Goal: Information Seeking & Learning: Find contact information

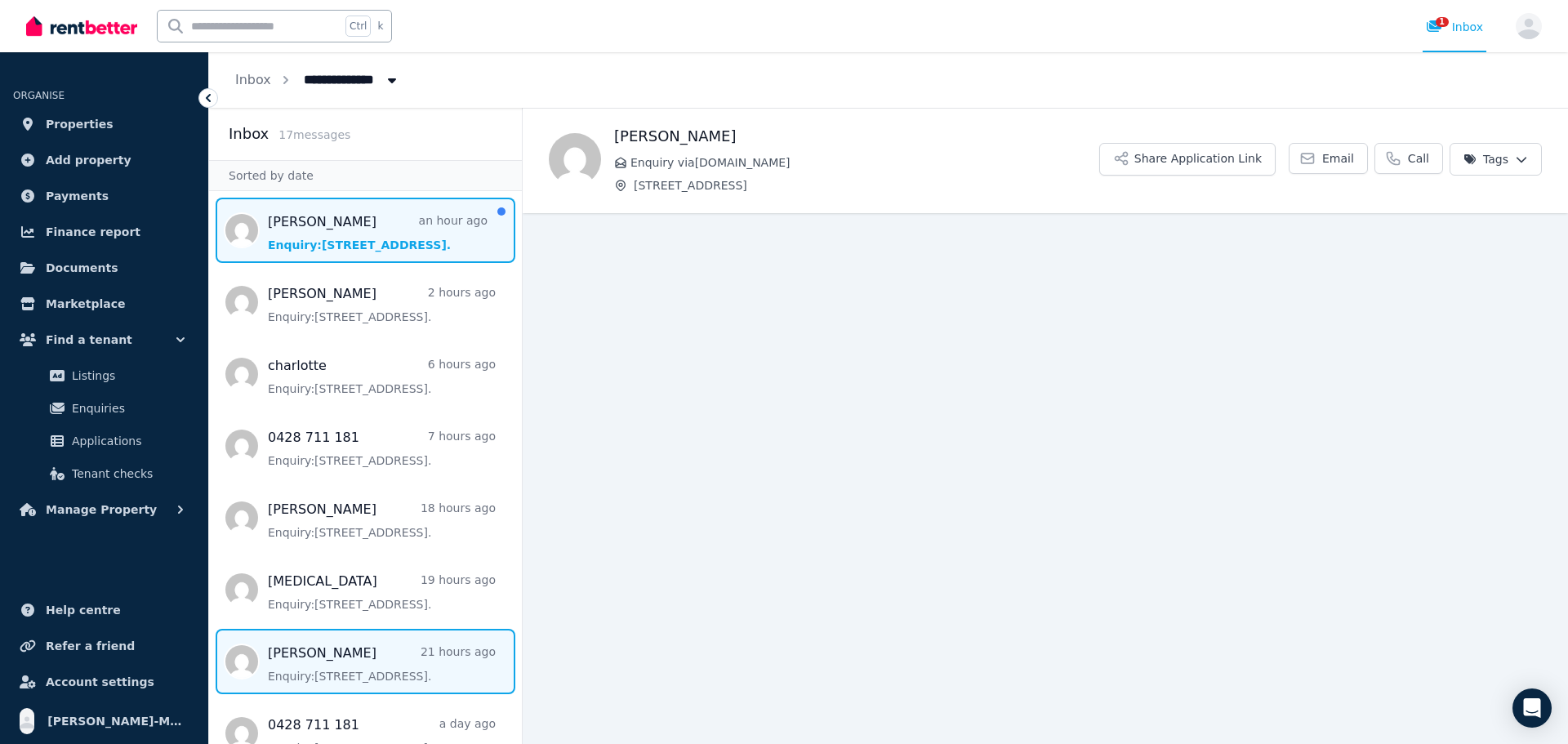
click at [378, 223] on span "Message list" at bounding box center [365, 229] width 313 height 65
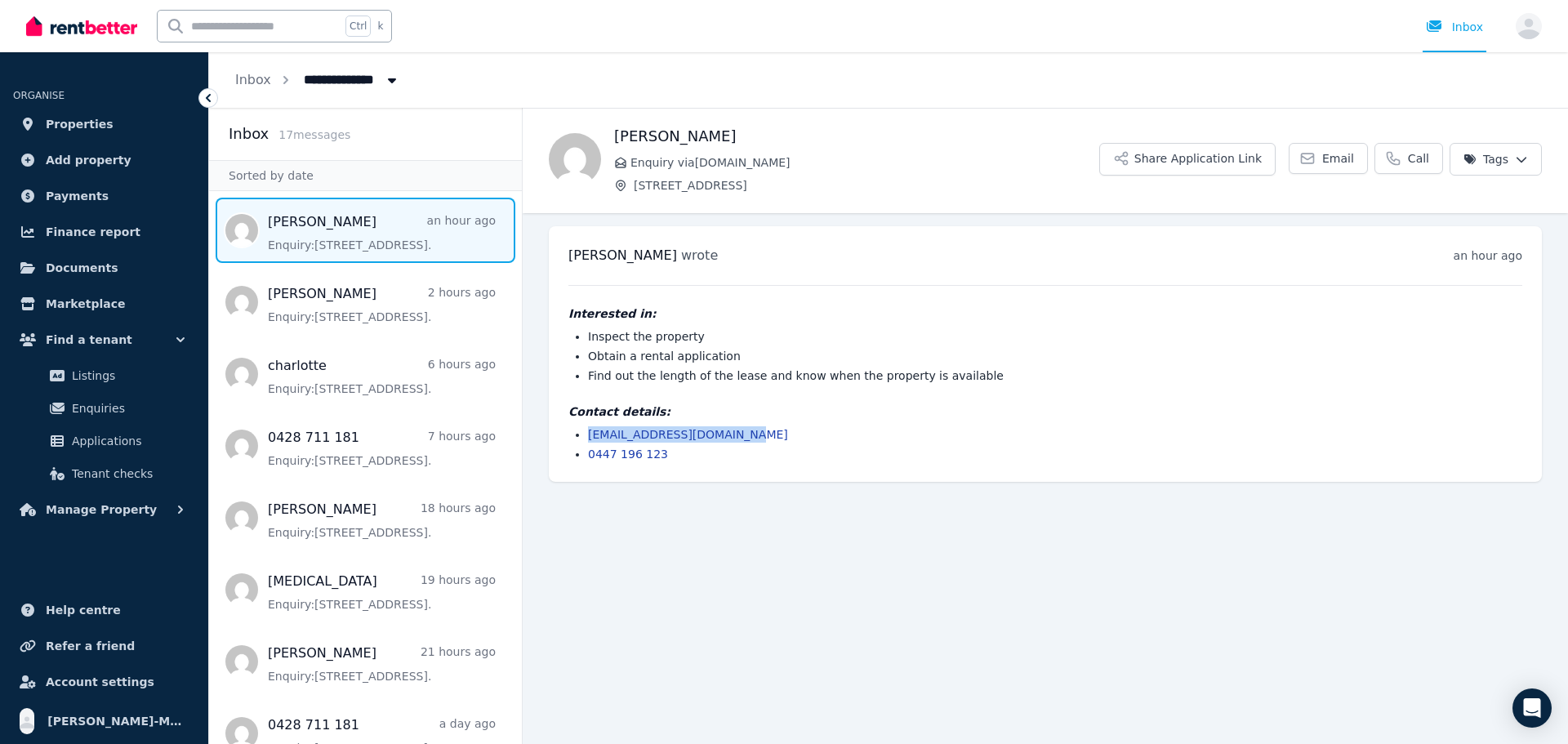
drag, startPoint x: 733, startPoint y: 436, endPoint x: 582, endPoint y: 429, distance: 151.2
click at [582, 429] on ul "[EMAIL_ADDRESS][DOMAIN_NAME] 0447 196 123" at bounding box center [1045, 444] width 954 height 36
copy link "[EMAIL_ADDRESS][DOMAIN_NAME]"
click at [140, 412] on span "Enquiries" at bounding box center [127, 407] width 110 height 19
click at [945, 417] on h4 "Contact details:" at bounding box center [1045, 411] width 954 height 16
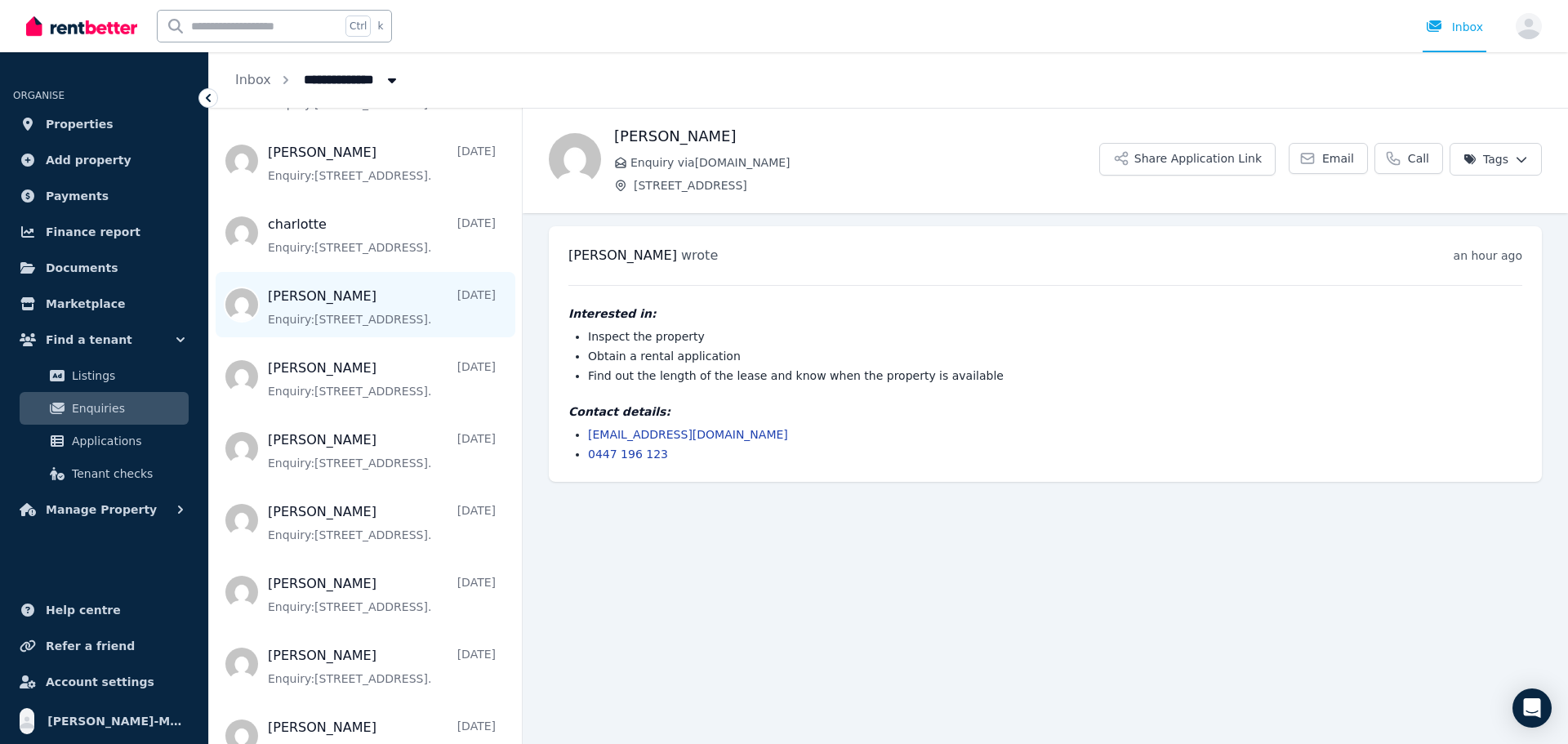
scroll to position [676, 0]
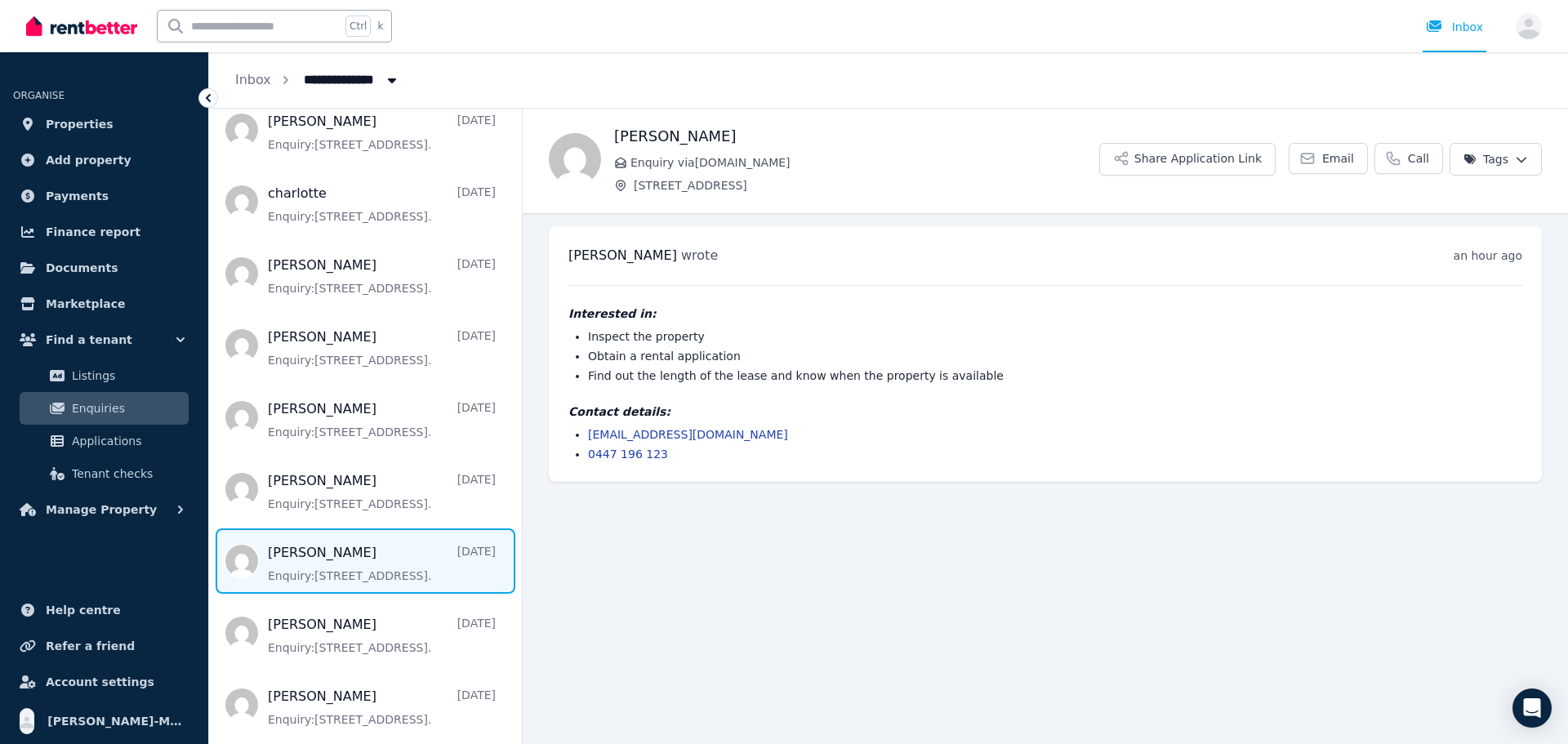
click at [389, 580] on span "Message list" at bounding box center [365, 560] width 313 height 65
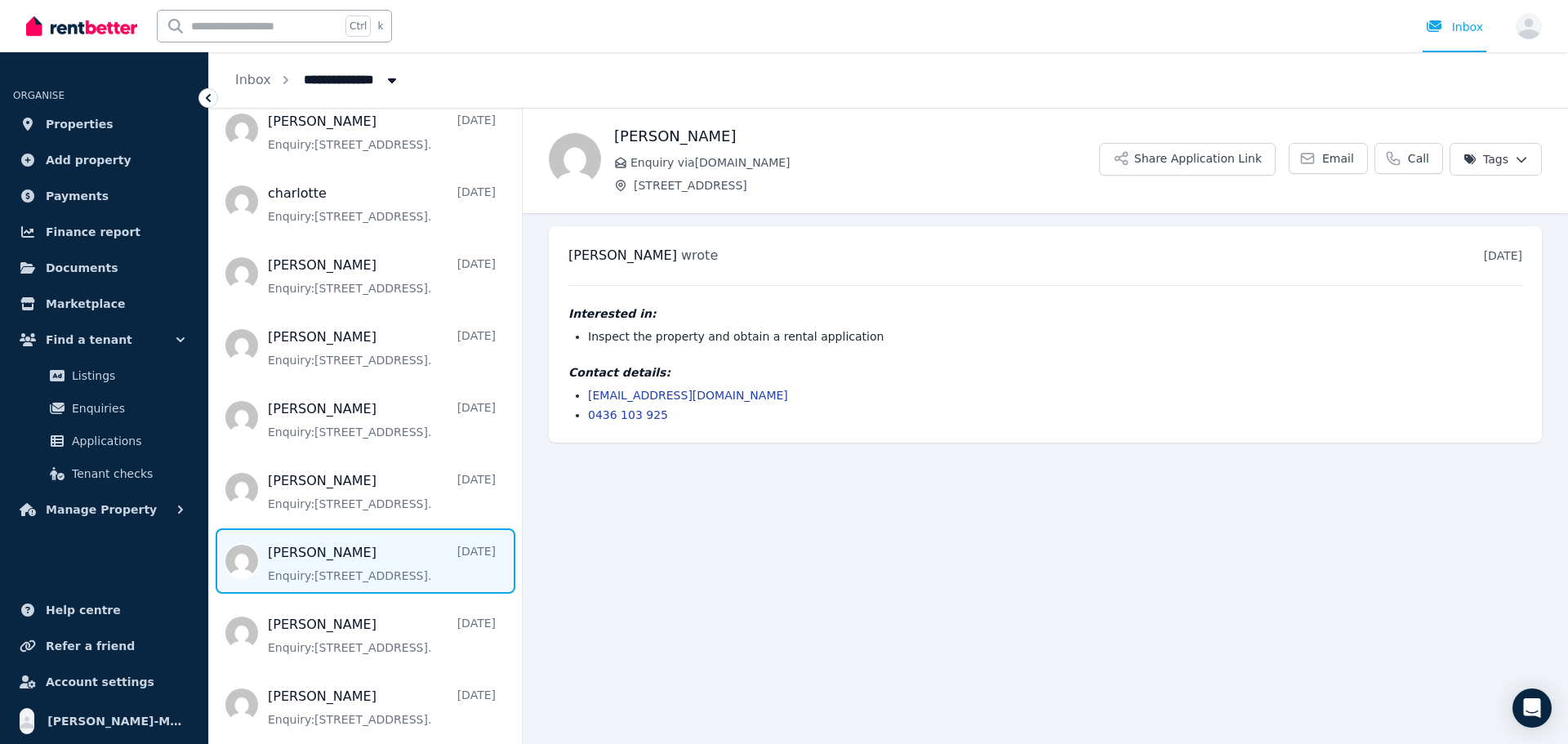
click at [666, 412] on li "0436 103 925" at bounding box center [1054, 414] width 934 height 16
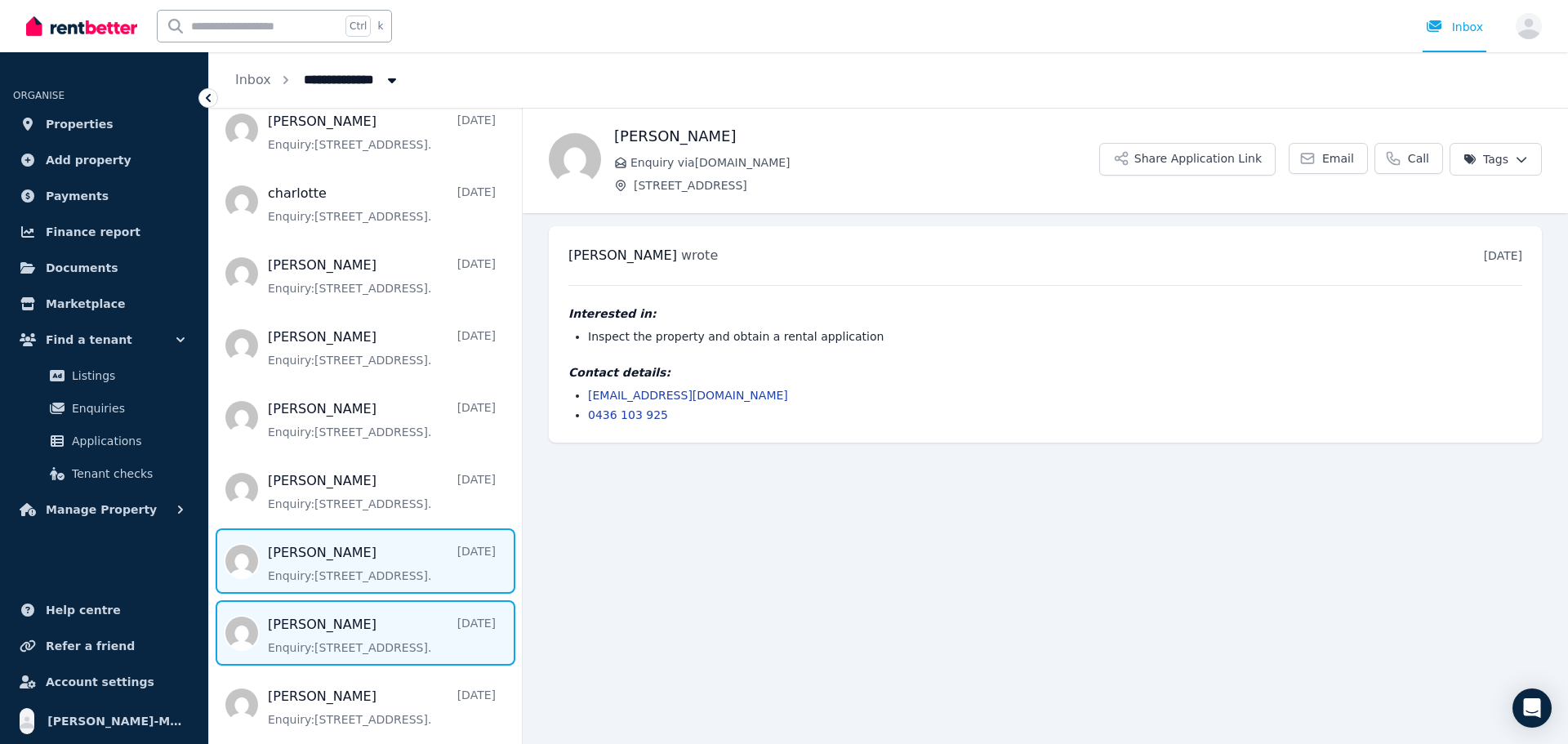
click at [416, 637] on span "Message list" at bounding box center [365, 632] width 313 height 65
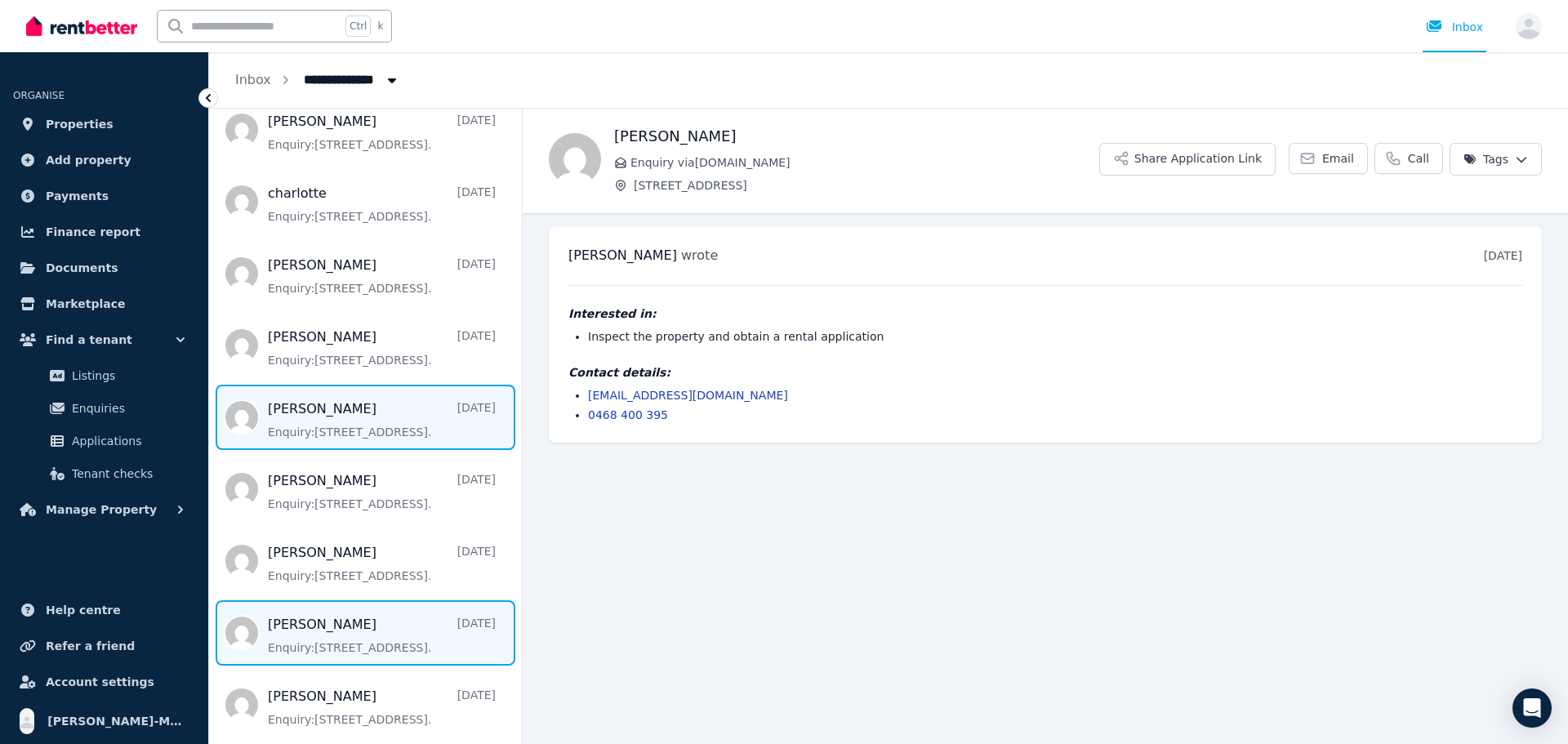
click at [338, 426] on span "Message list" at bounding box center [365, 417] width 313 height 65
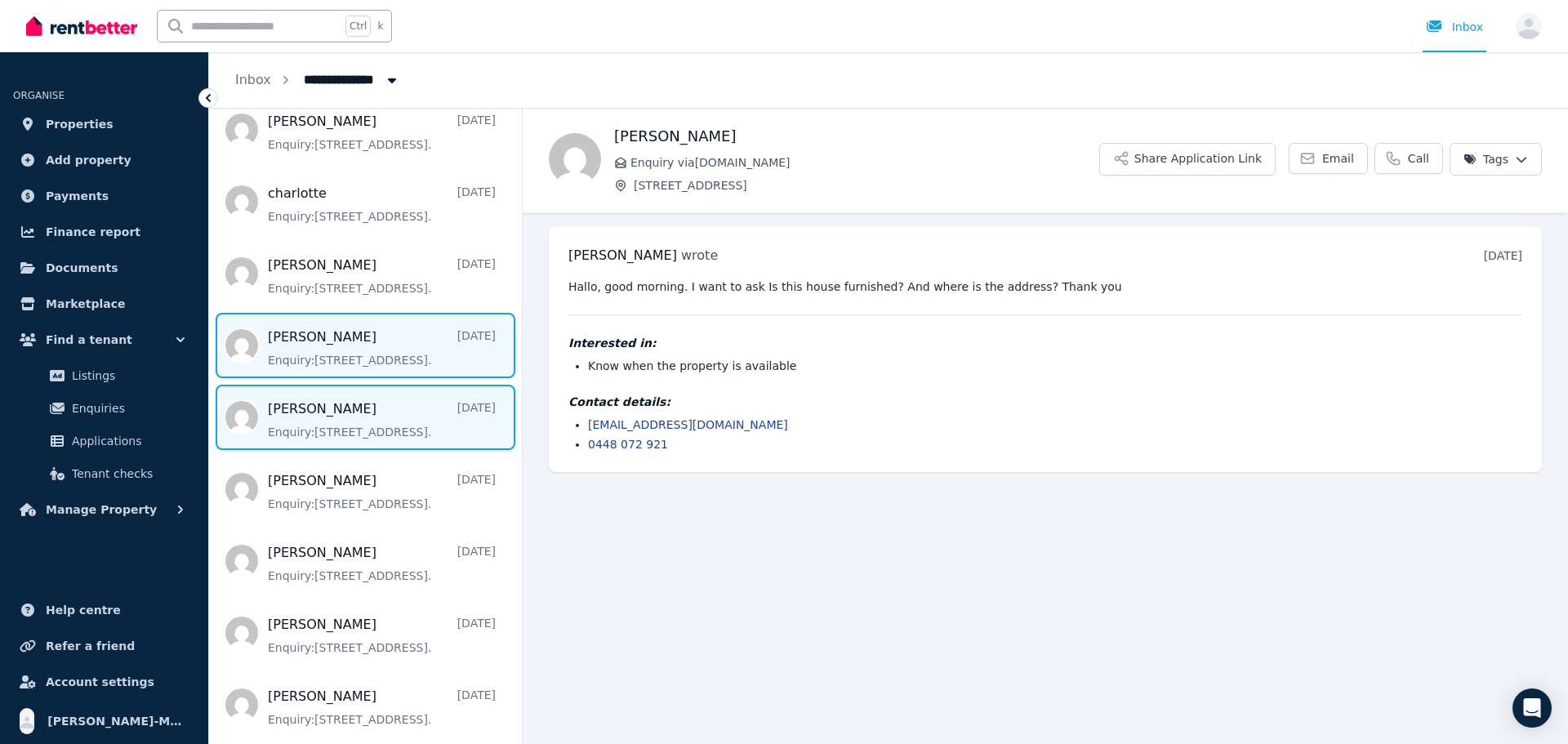
click at [385, 355] on span "Message list" at bounding box center [365, 345] width 313 height 65
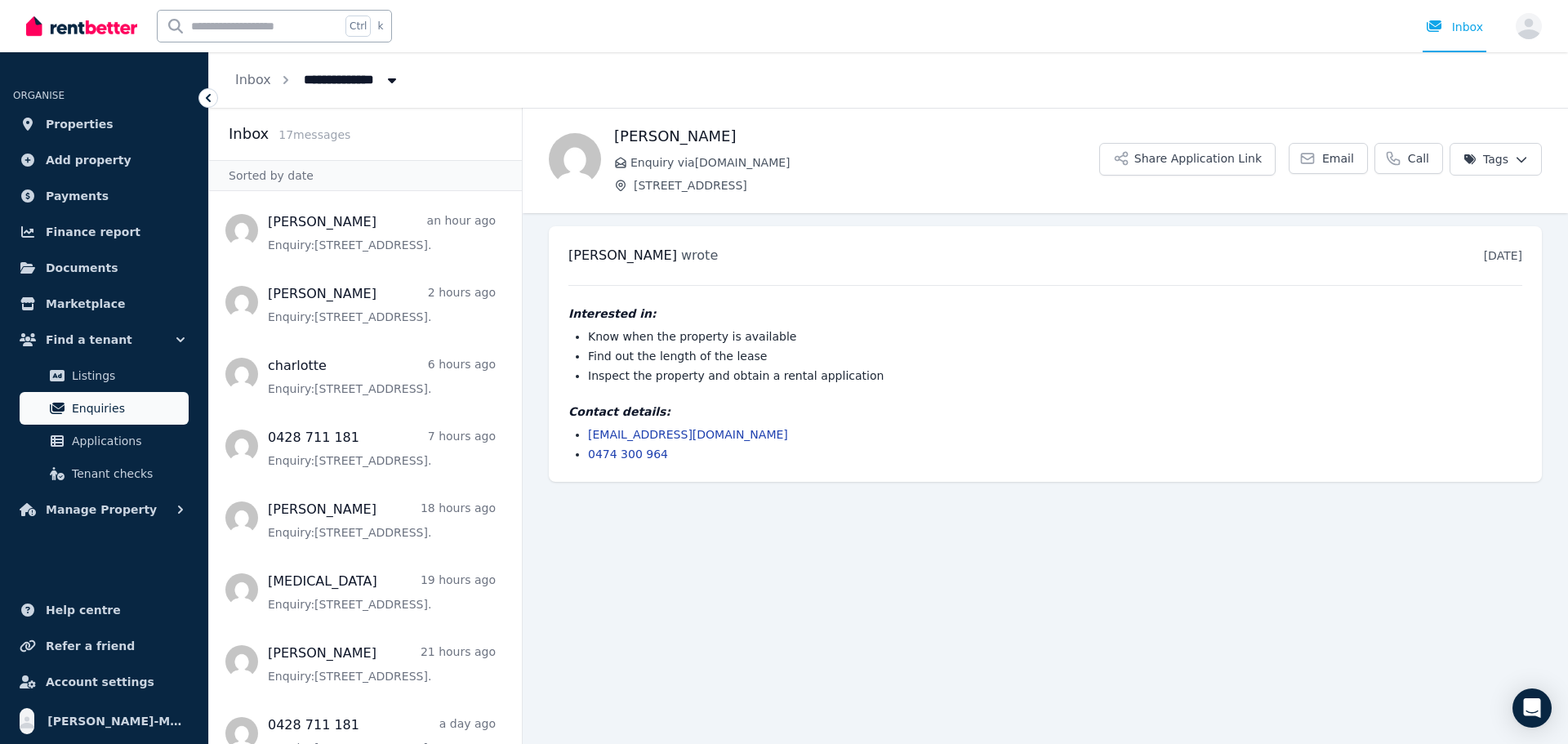
click at [111, 411] on span "Enquiries" at bounding box center [127, 407] width 110 height 19
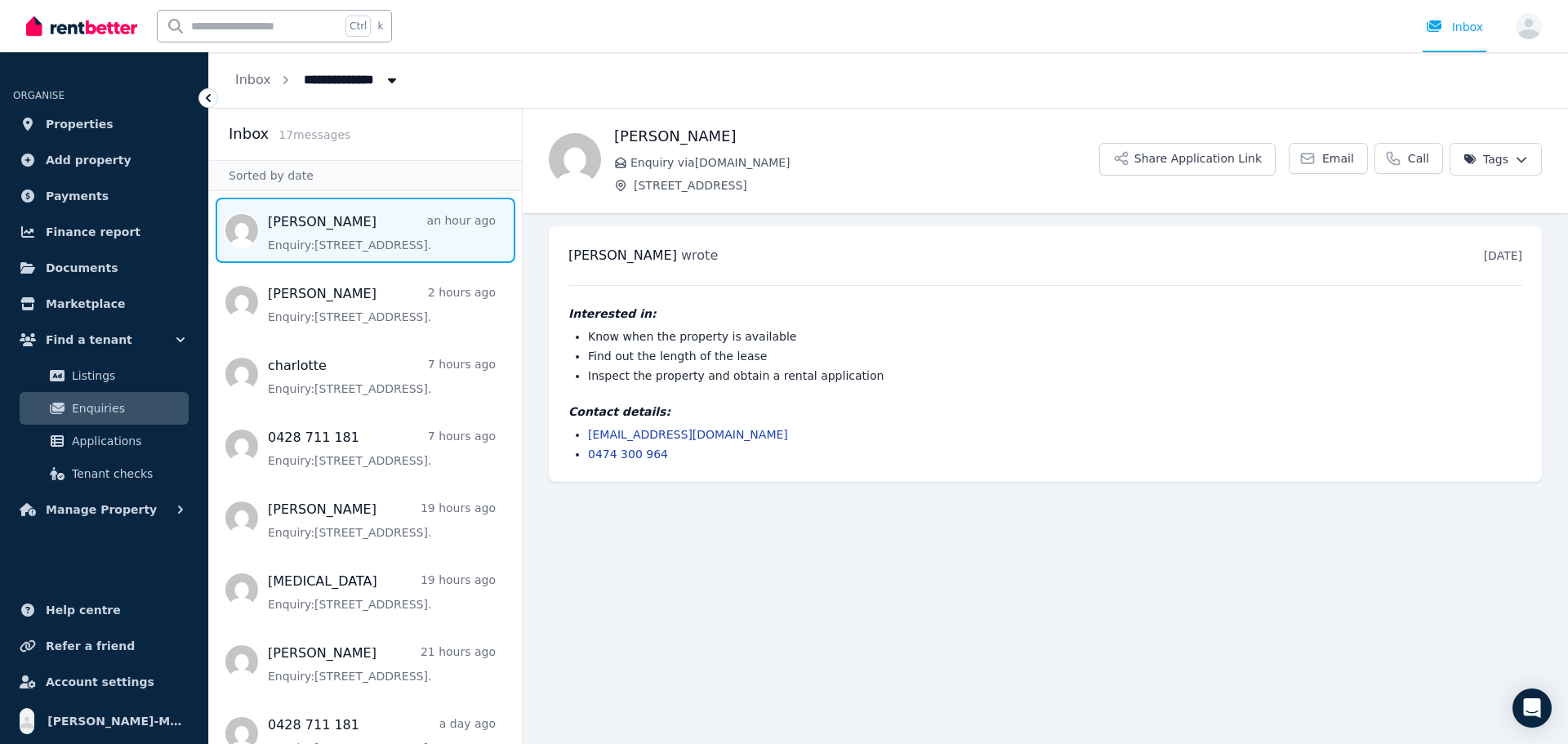
click at [331, 234] on span "Message list" at bounding box center [365, 229] width 313 height 65
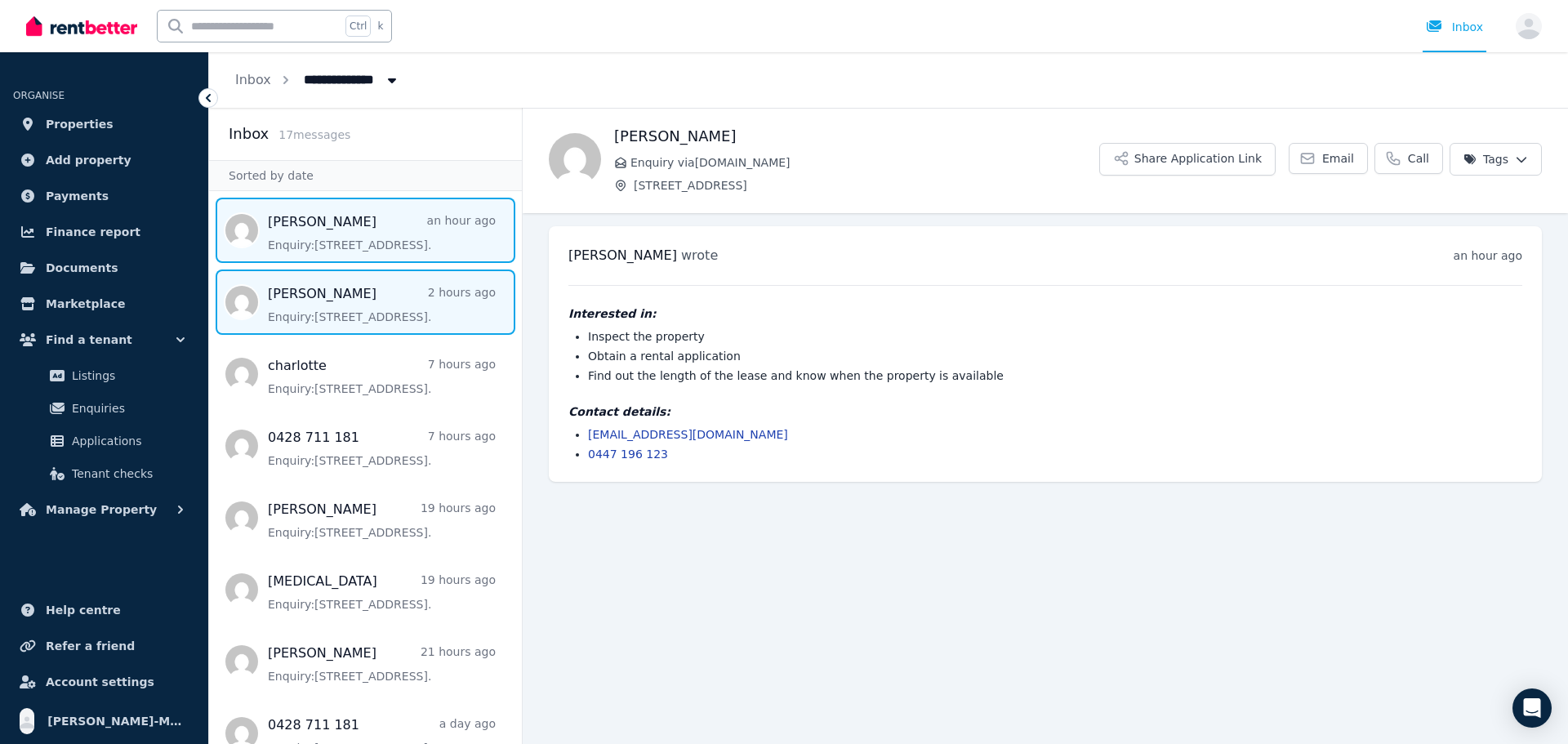
click at [385, 309] on span "Message list" at bounding box center [365, 301] width 313 height 65
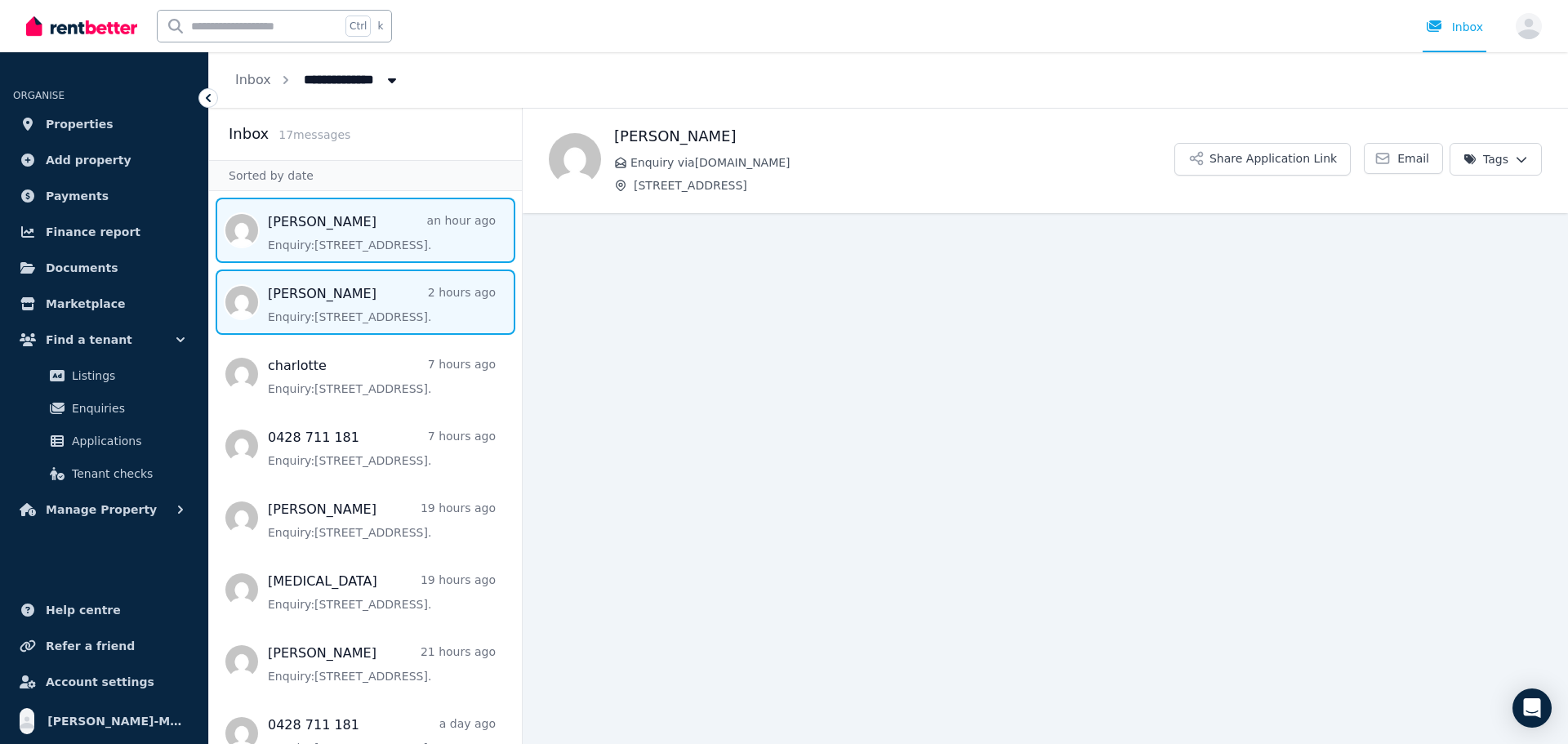
click at [391, 241] on span "Message list" at bounding box center [365, 229] width 313 height 65
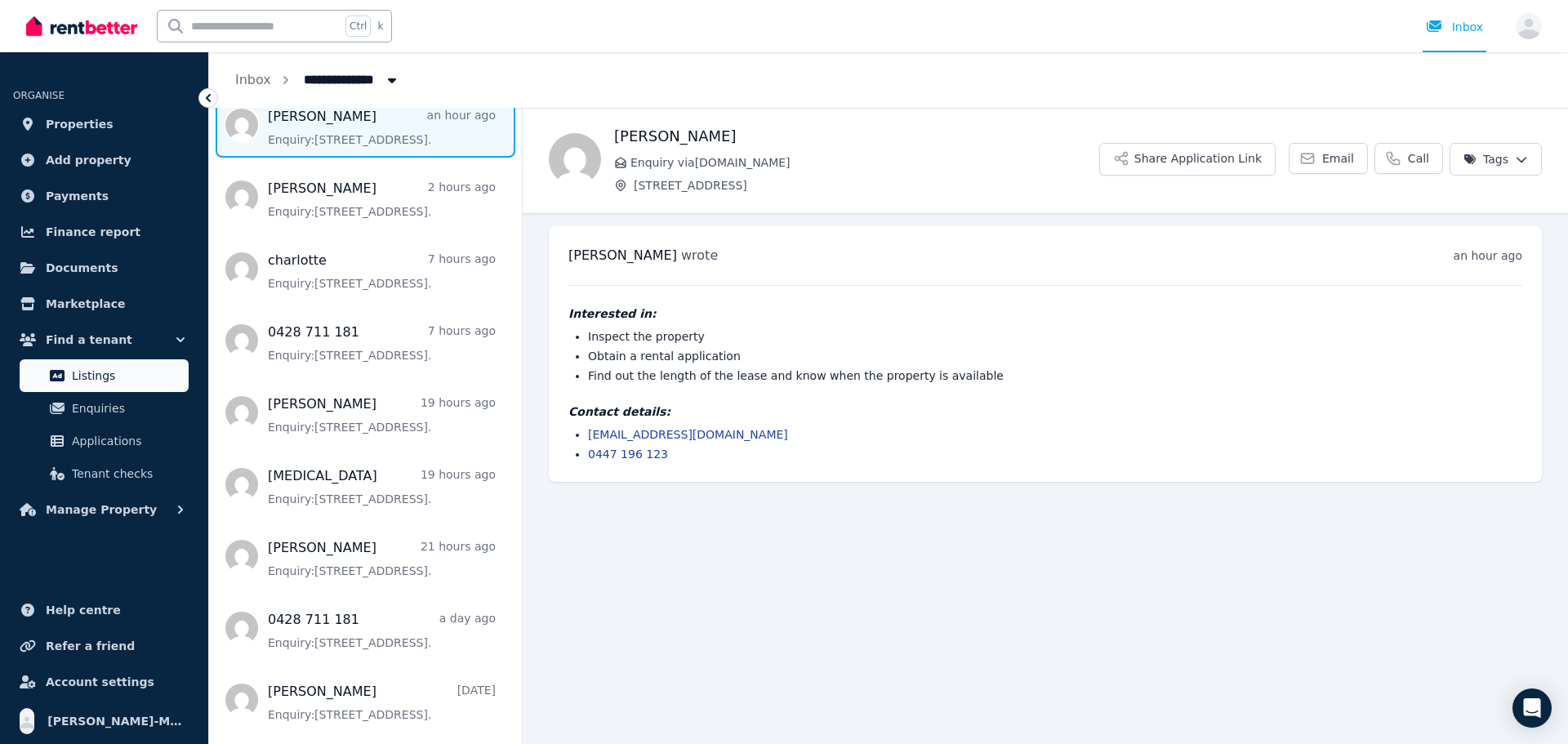
scroll to position [82, 0]
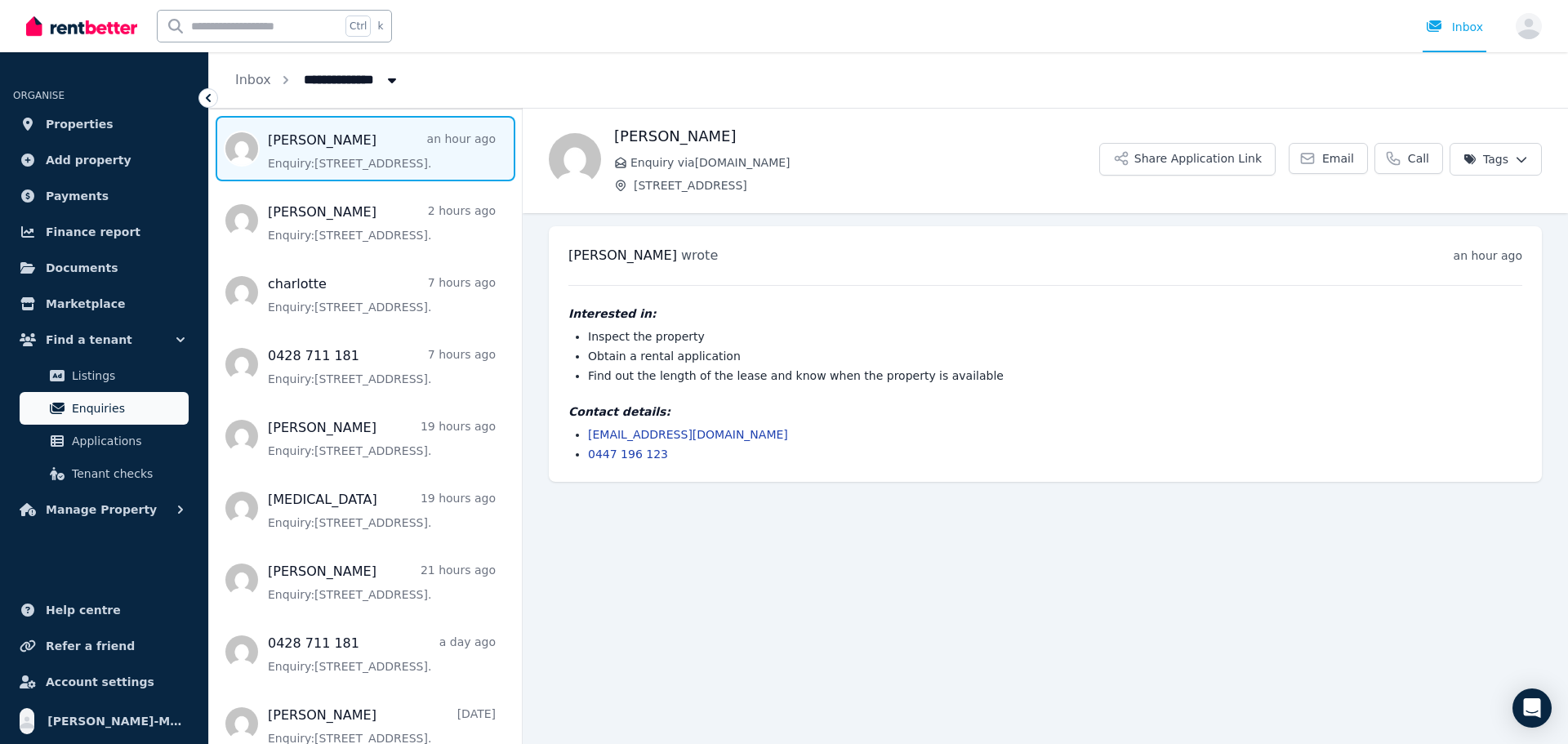
click at [110, 410] on span "Enquiries" at bounding box center [127, 407] width 110 height 19
